Goal: Task Accomplishment & Management: Manage account settings

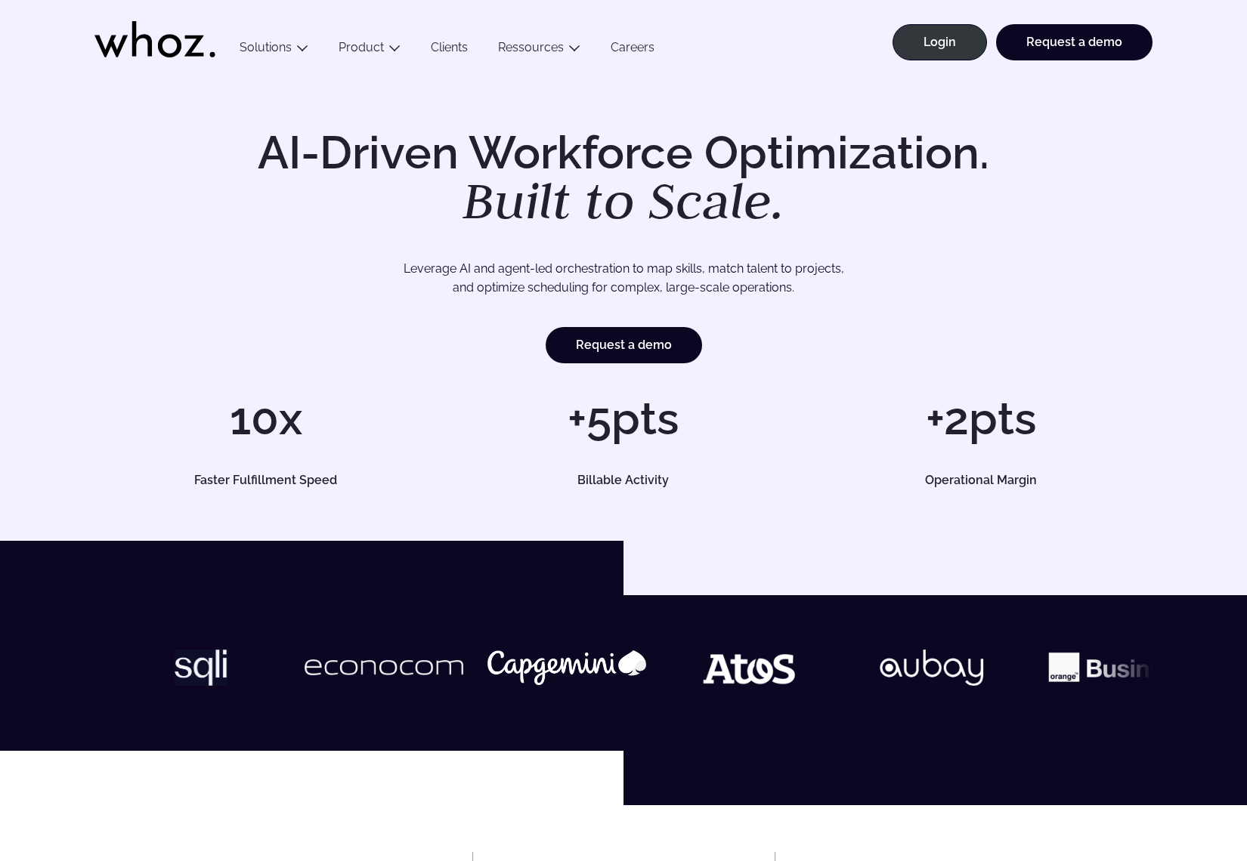
click at [960, 79] on div "AI-Driven Workforce Optimization. Built to Scale. Leverage AI and agent-led orc…" at bounding box center [623, 308] width 1247 height 465
click at [958, 38] on link "Login" at bounding box center [939, 42] width 94 height 36
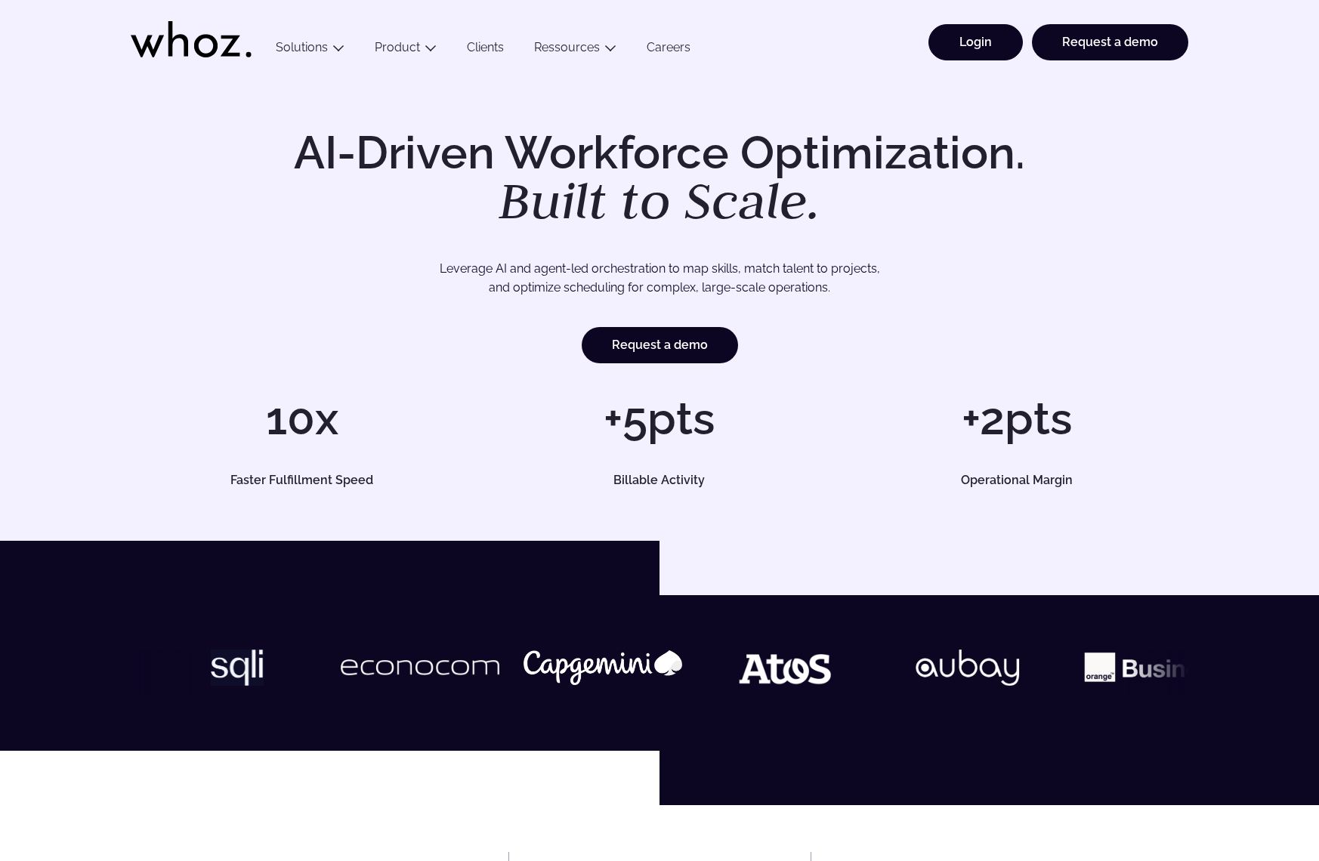
click at [1002, 48] on link "Login" at bounding box center [976, 42] width 94 height 36
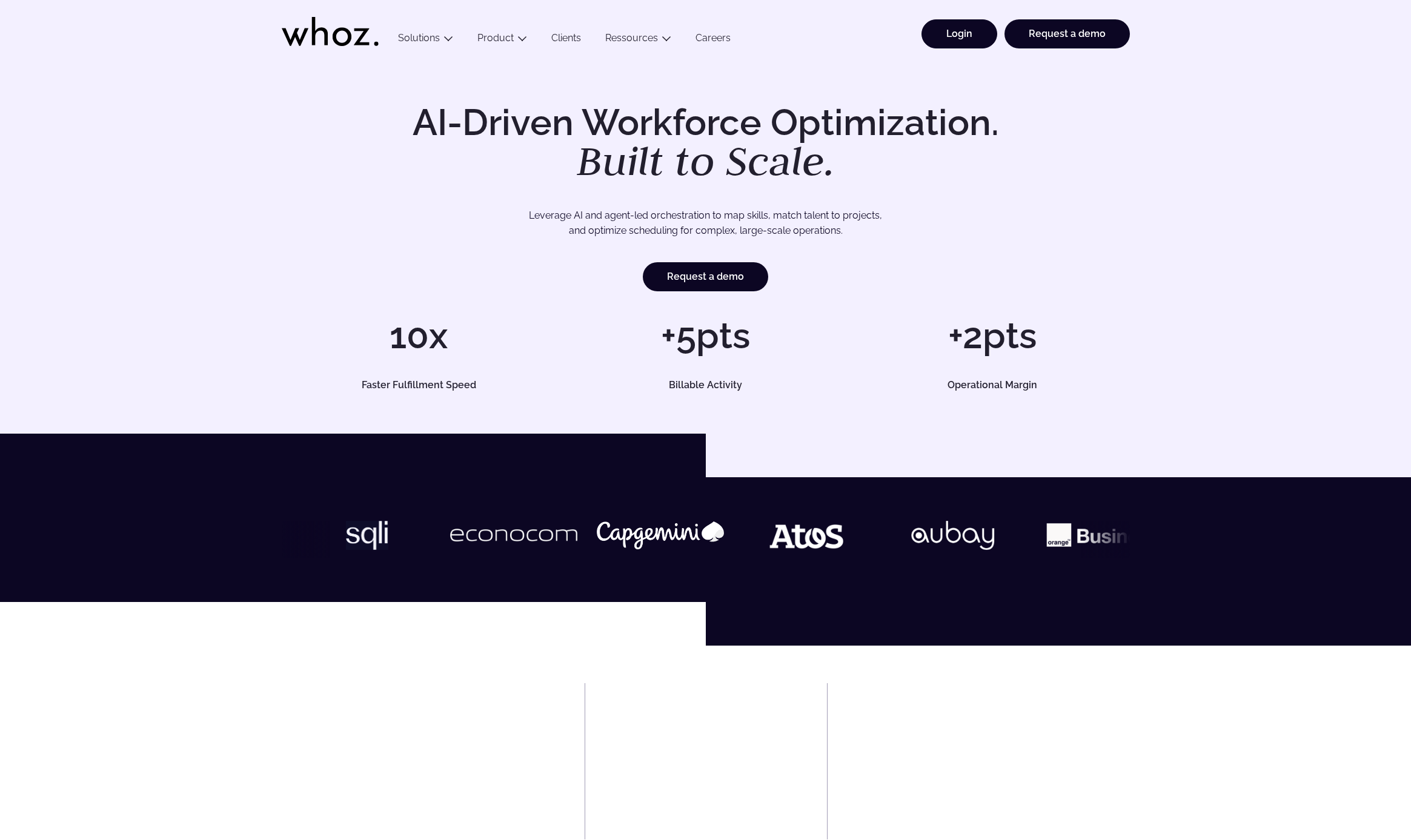
click at [978, 41] on link "Login" at bounding box center [959, 34] width 75 height 29
